Goal: Information Seeking & Learning: Find specific page/section

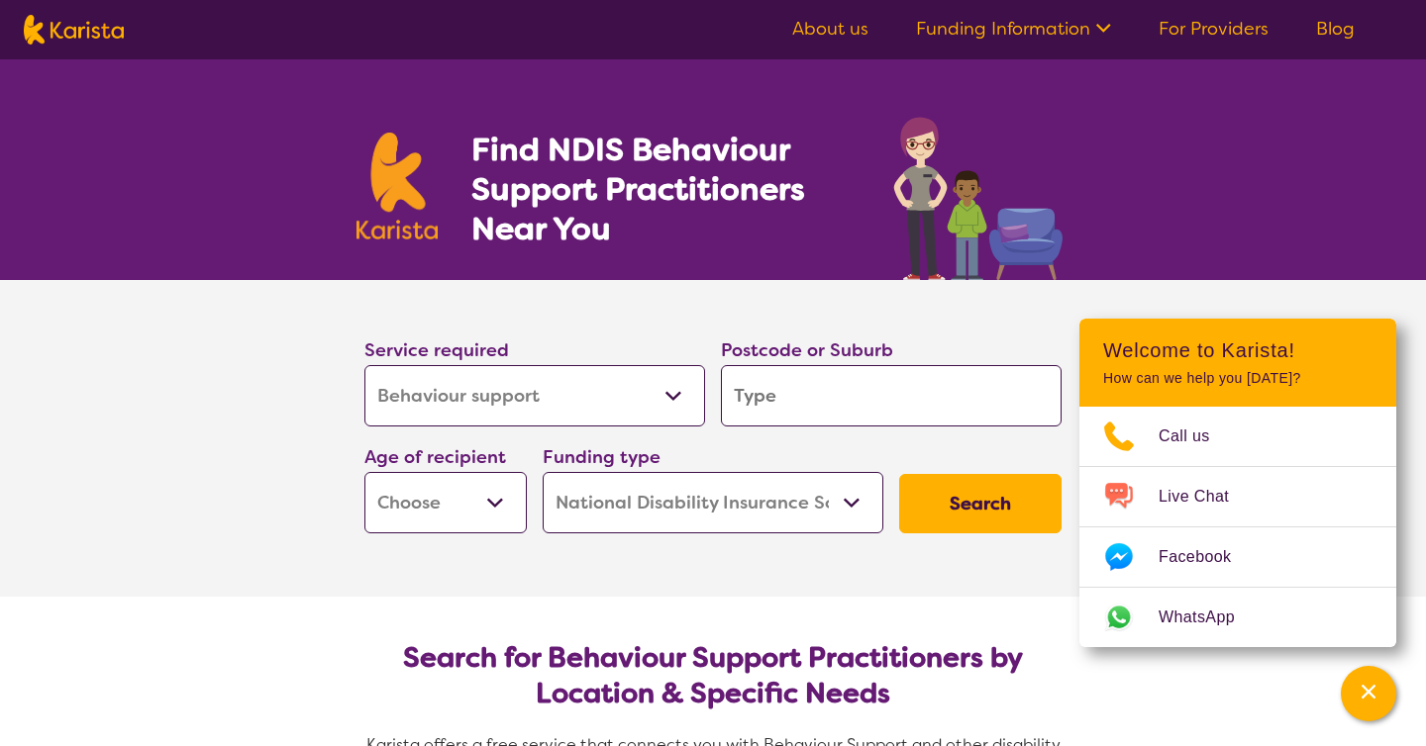
select select "Behaviour support"
select select "NDIS"
select select "Behaviour support"
select select "NDIS"
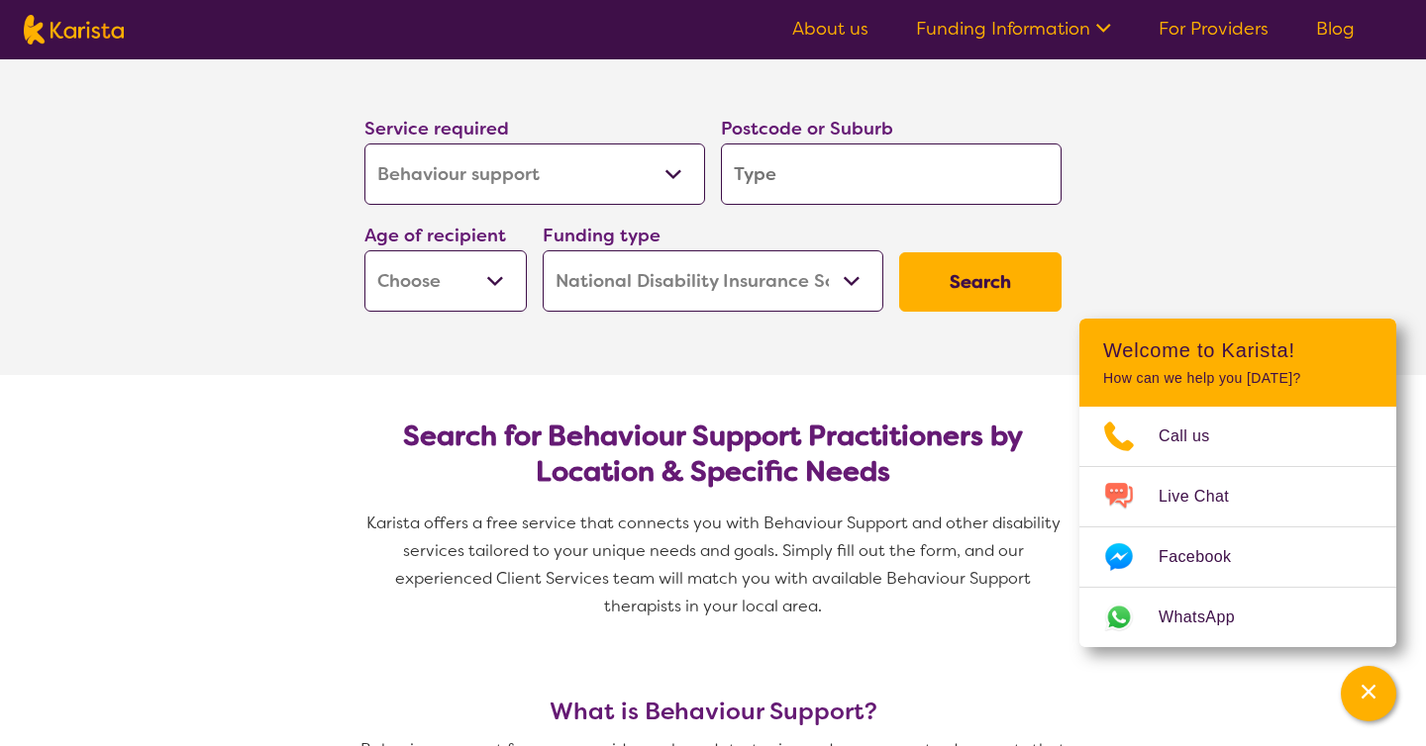
scroll to position [223, 0]
click at [807, 164] on input "search" at bounding box center [891, 173] width 341 height 61
type input "4305"
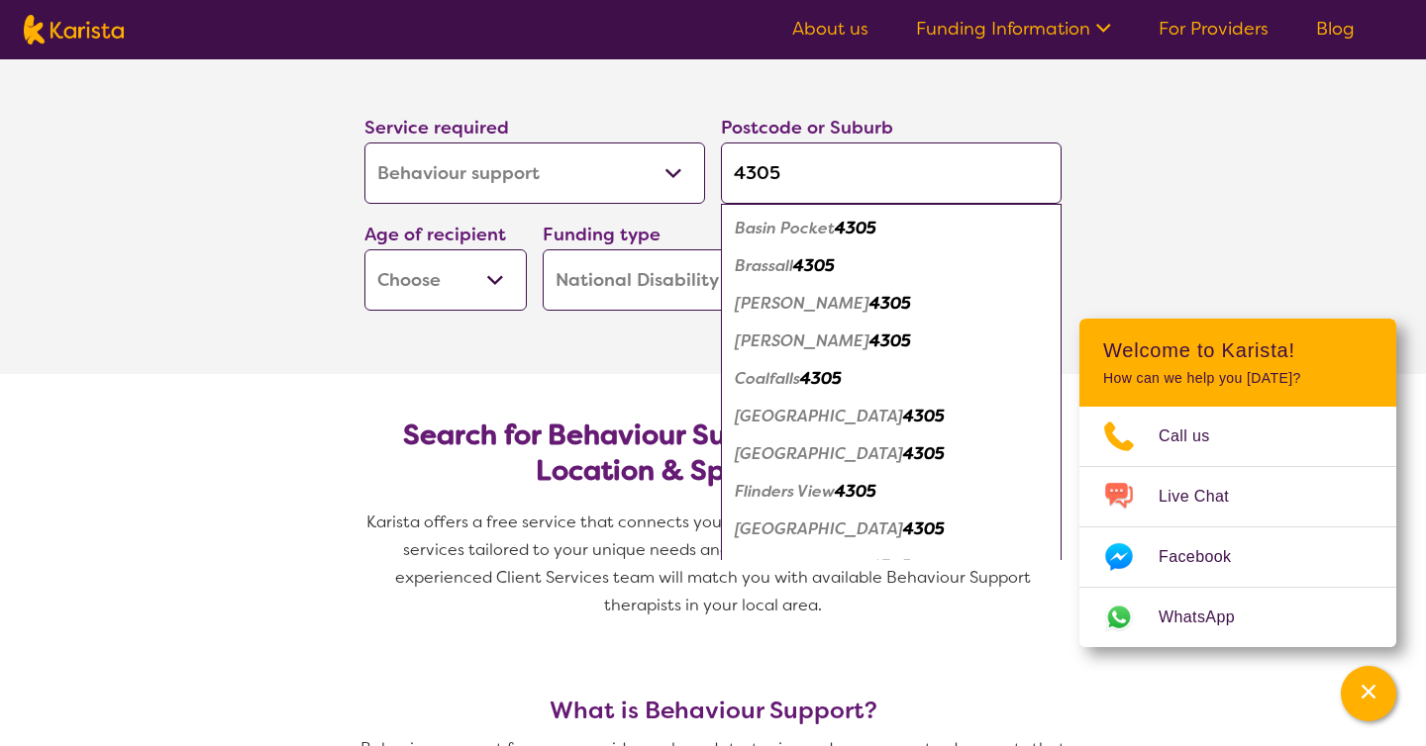
click at [835, 481] on em "Flinders View" at bounding box center [785, 491] width 100 height 21
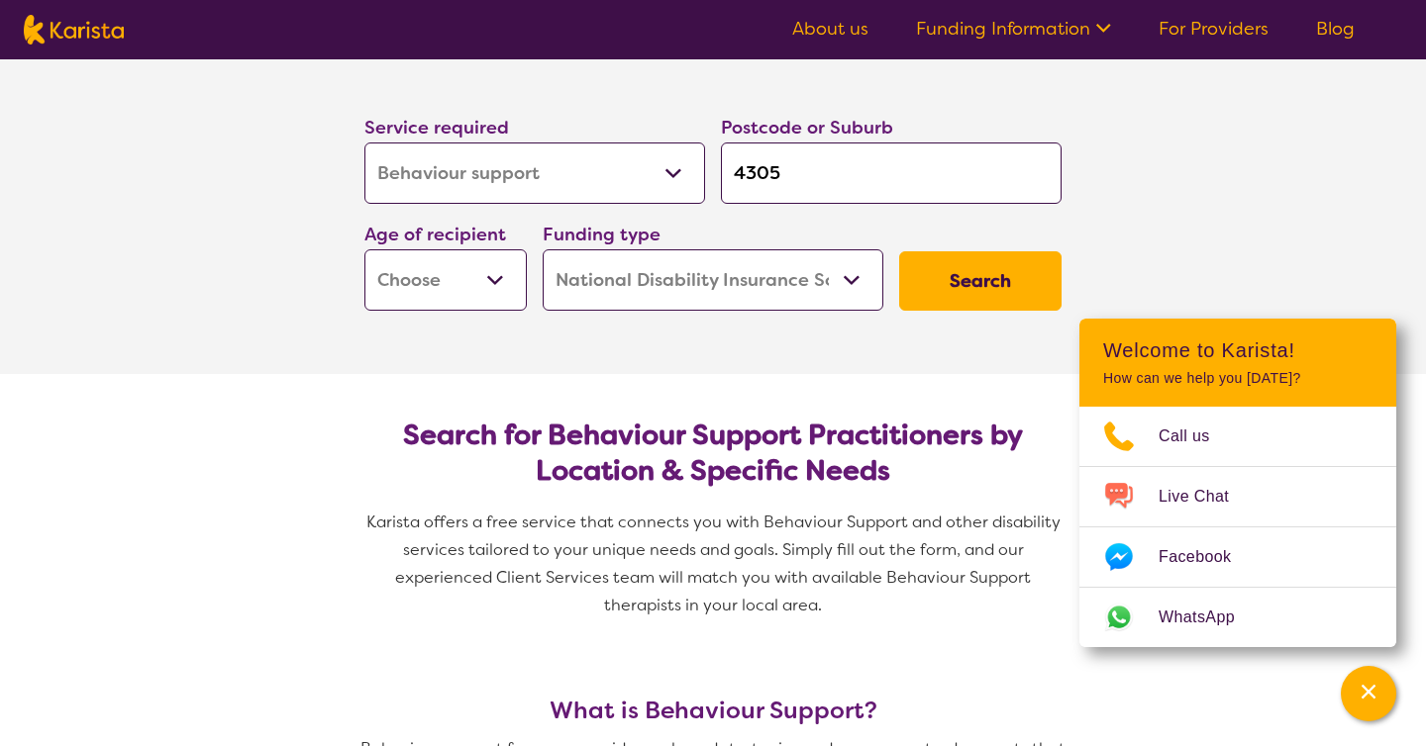
click at [626, 288] on select "Home Care Package (HCP) National Disability Insurance Scheme (NDIS) I don't know" at bounding box center [713, 279] width 341 height 61
select select "i-don-t-know"
click at [484, 284] on select "Early Childhood - 0 to 9 Child - 10 to 11 Adolescent - 12 to 17 Adult - 18 to 6…" at bounding box center [445, 279] width 162 height 61
select select "AS"
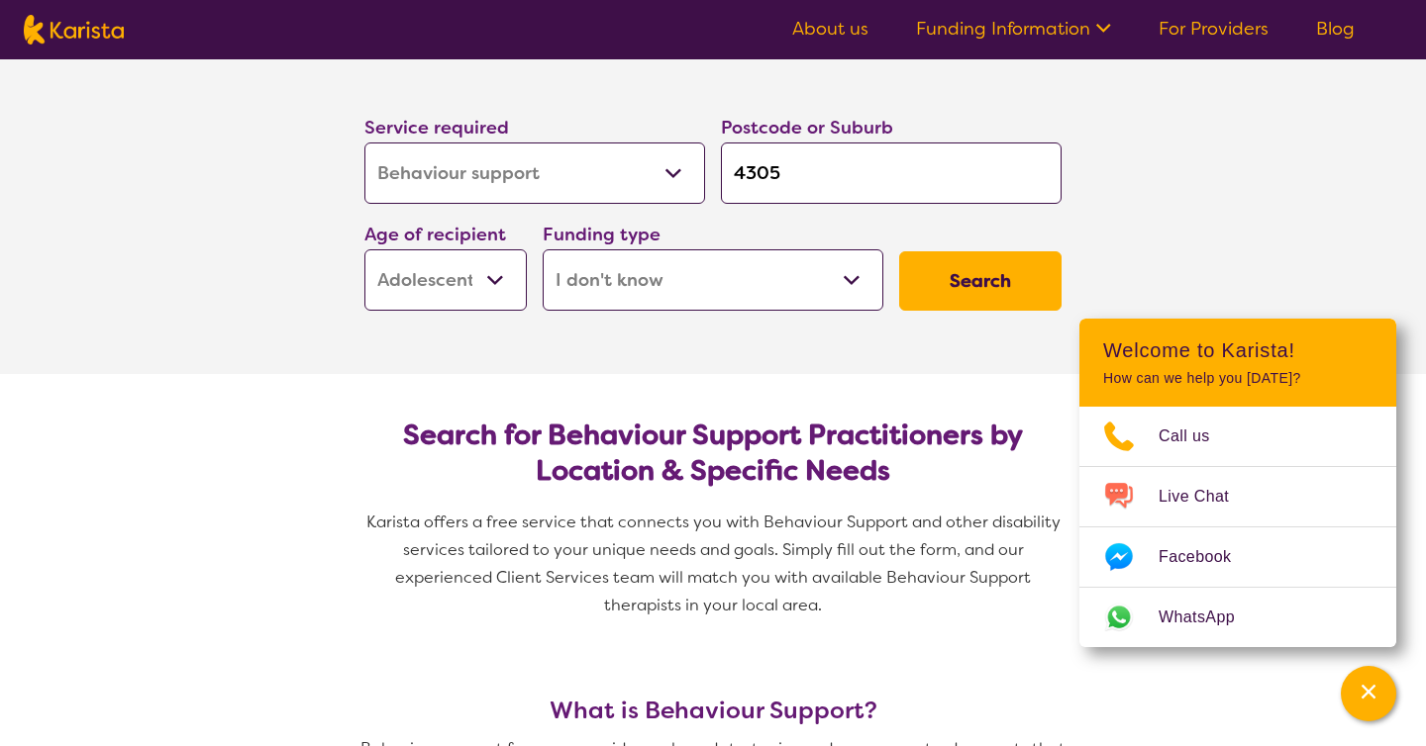
select select "AS"
click at [1003, 275] on button "Search" at bounding box center [980, 280] width 162 height 59
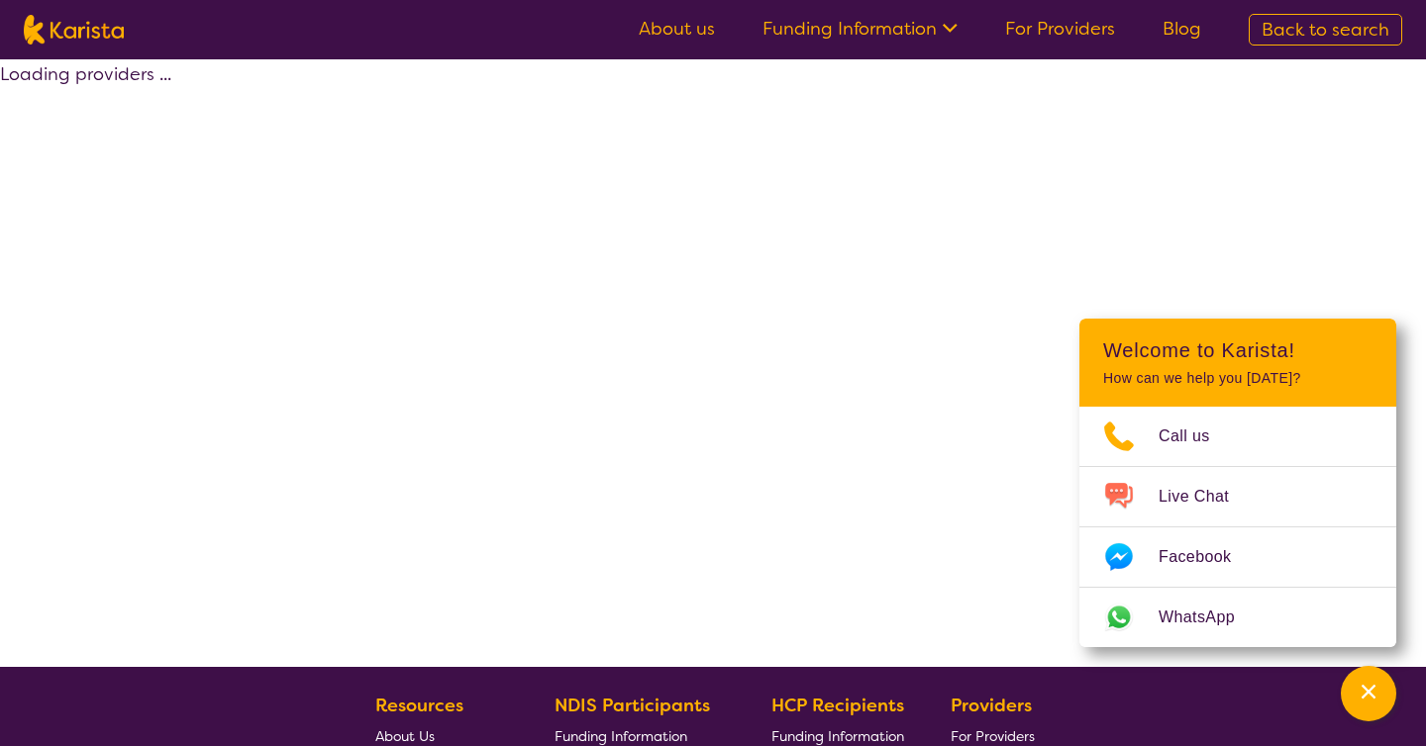
select select "Behaviour support"
select select "AS"
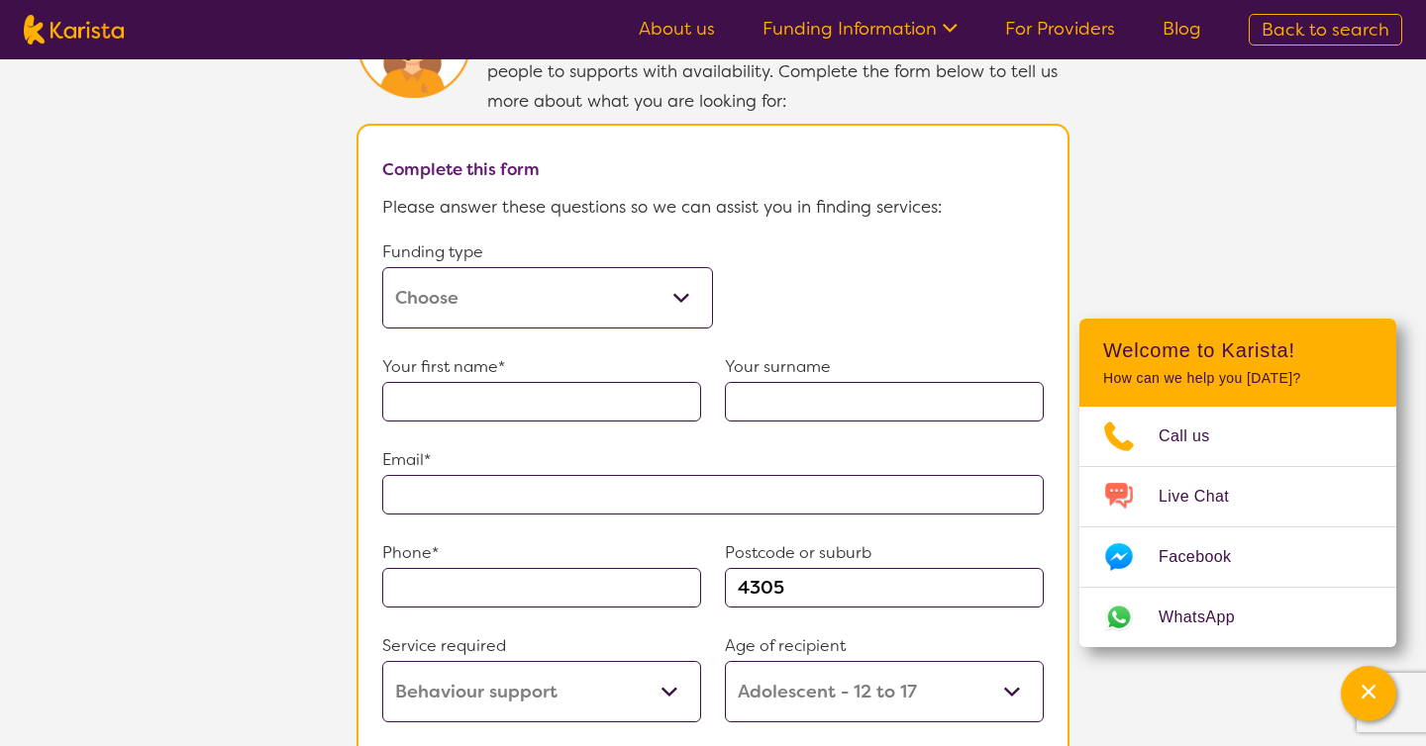
scroll to position [1195, 0]
